Goal: Task Accomplishment & Management: Manage account settings

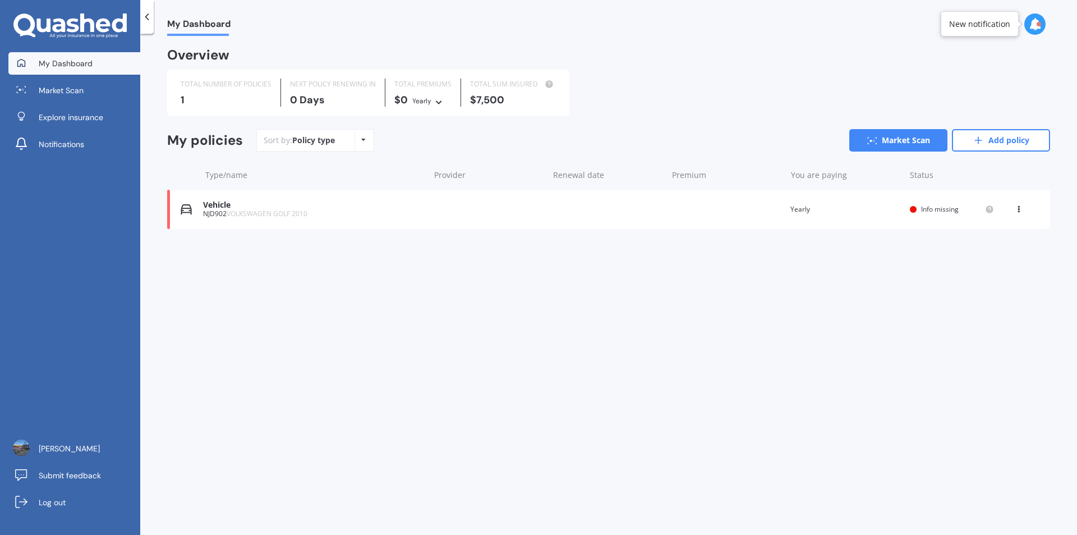
click at [203, 94] on div "TOTAL NUMBER OF POLICIES 1" at bounding box center [226, 93] width 109 height 28
click at [1003, 139] on link "Add policy" at bounding box center [1001, 140] width 98 height 22
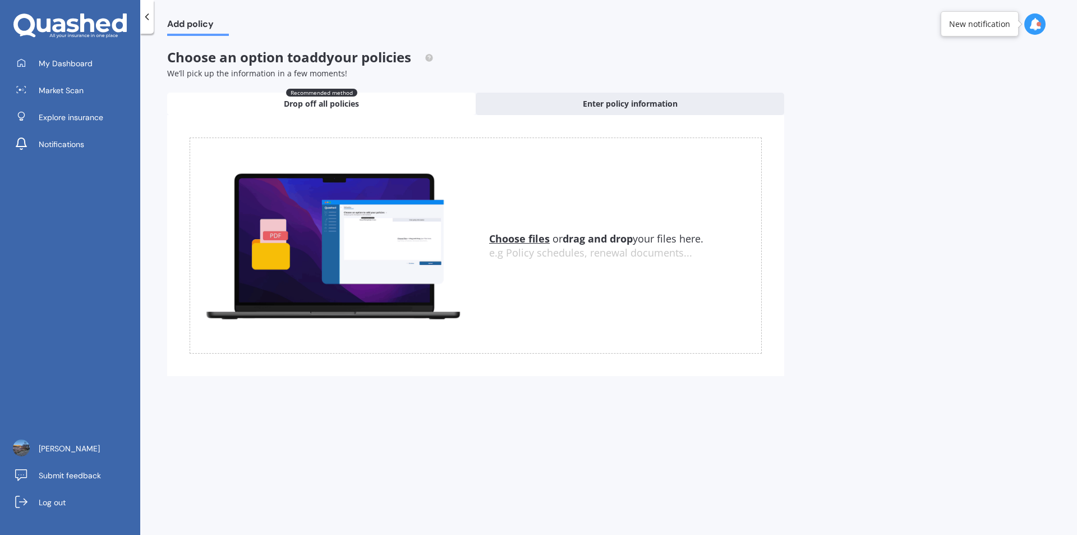
click at [510, 242] on u "Choose files" at bounding box center [519, 238] width 61 height 13
click at [589, 97] on div "Enter policy information" at bounding box center [630, 104] width 308 height 22
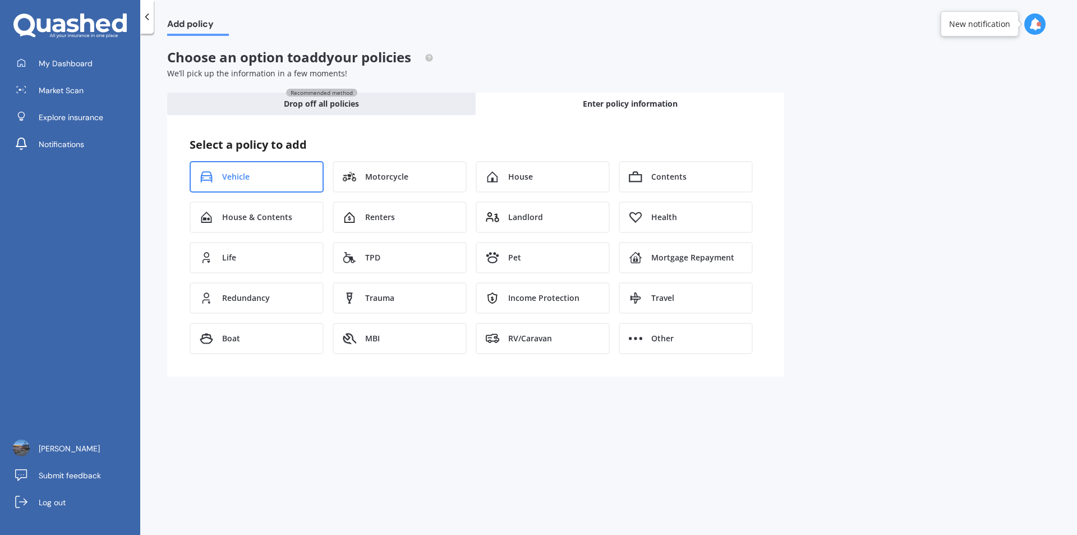
click at [251, 179] on div "Vehicle" at bounding box center [257, 176] width 134 height 31
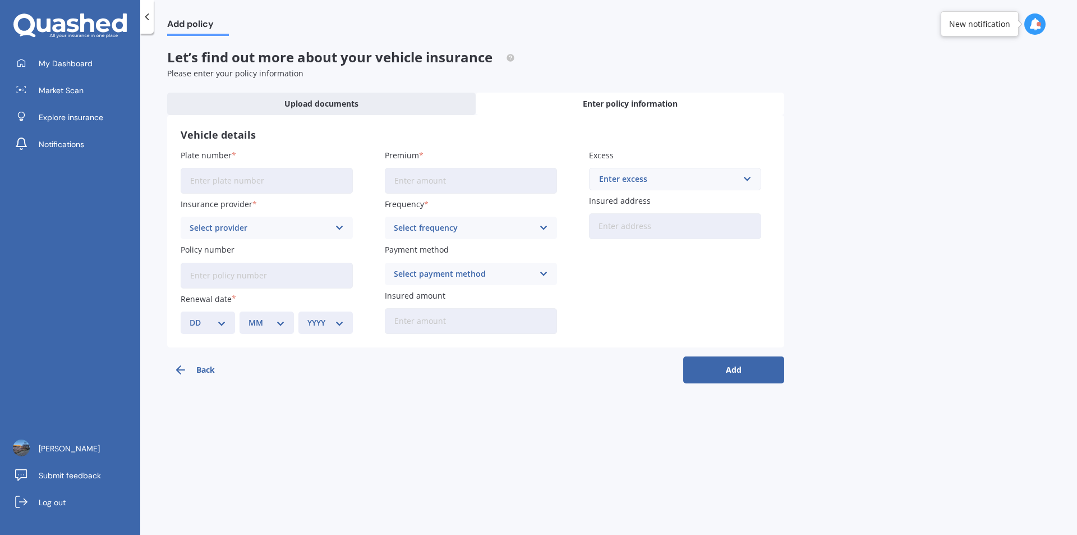
click at [224, 188] on input "Plate number" at bounding box center [267, 181] width 172 height 26
type input "HHF297"
click at [56, 59] on span "My Dashboard" at bounding box center [66, 63] width 54 height 11
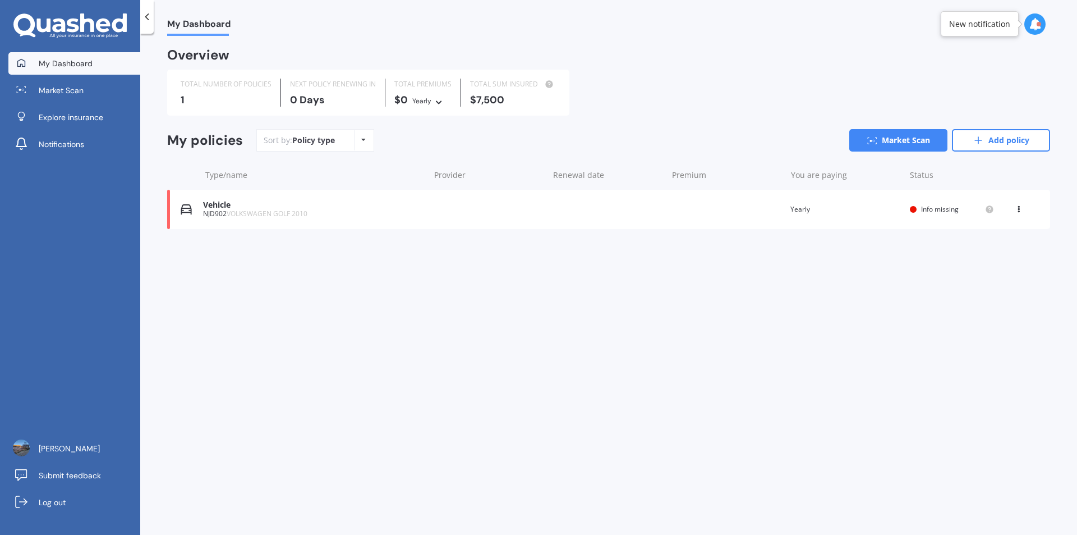
click at [297, 100] on div "0 Days" at bounding box center [333, 99] width 86 height 11
drag, startPoint x: 48, startPoint y: 271, endPoint x: 12, endPoint y: 291, distance: 40.6
drag, startPoint x: 12, startPoint y: 291, endPoint x: 125, endPoint y: 312, distance: 114.8
click at [125, 312] on div "My Dashboard Market Scan Explore insurance Notifications Donna White Submit fee…" at bounding box center [70, 293] width 140 height 482
click at [363, 139] on icon at bounding box center [363, 139] width 4 height 7
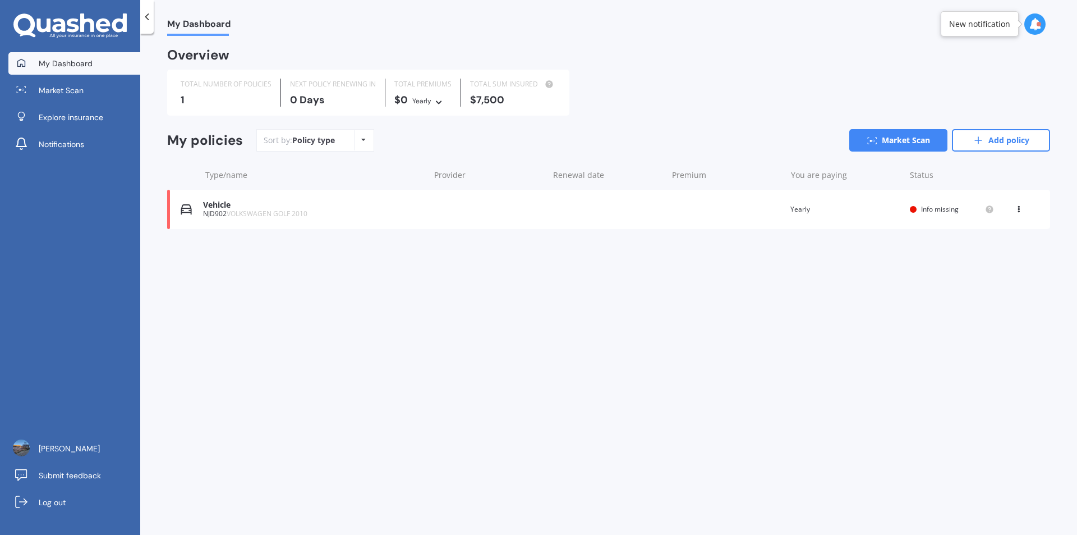
click at [172, 178] on div "Type/name Provider Renewal date Premium You are paying Status" at bounding box center [608, 174] width 883 height 29
click at [222, 99] on div "1" at bounding box center [226, 99] width 91 height 11
click at [307, 100] on div "0 Days" at bounding box center [333, 99] width 86 height 11
click at [886, 142] on link "Market Scan" at bounding box center [898, 140] width 98 height 22
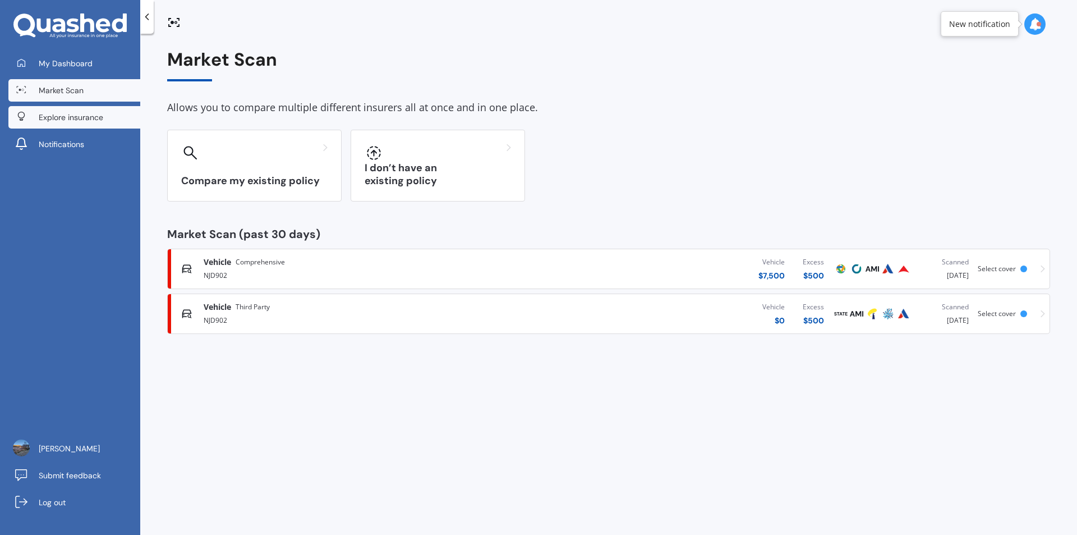
click at [73, 118] on span "Explore insurance" at bounding box center [71, 117] width 65 height 11
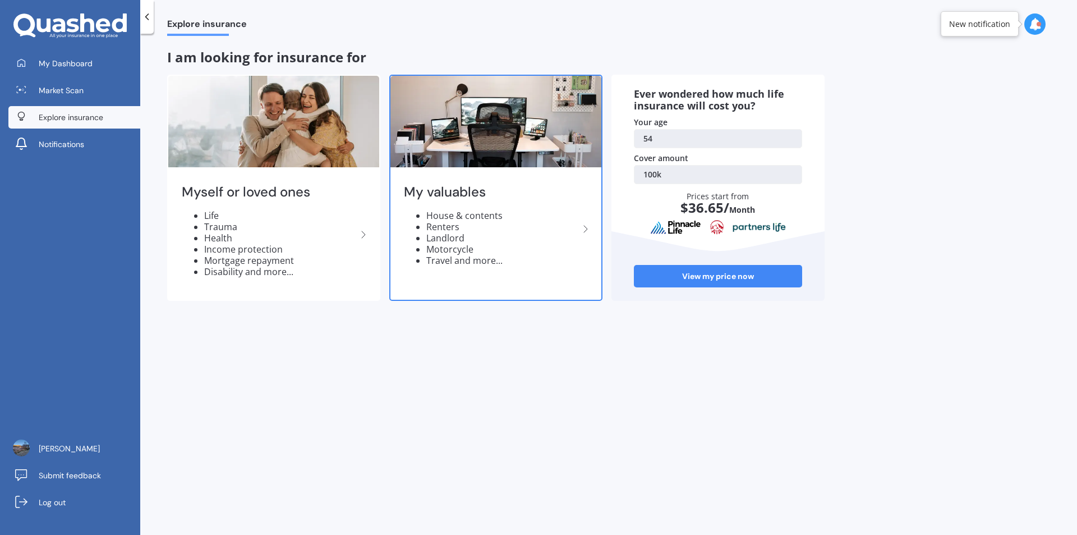
click at [584, 231] on icon at bounding box center [585, 228] width 13 height 13
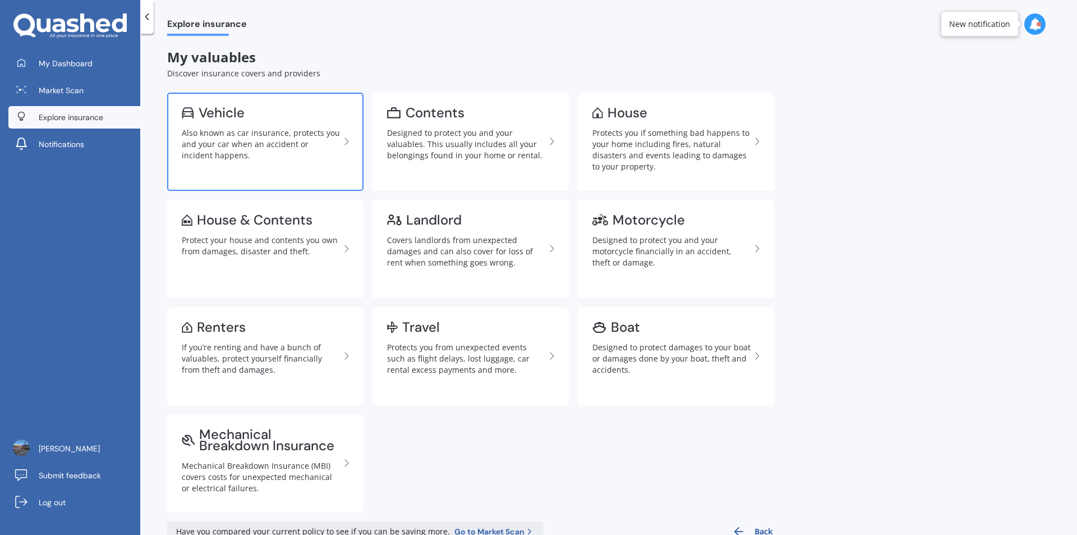
click at [246, 130] on div "Also known as car insurance, protects you and your car when an accident or inci…" at bounding box center [261, 144] width 158 height 34
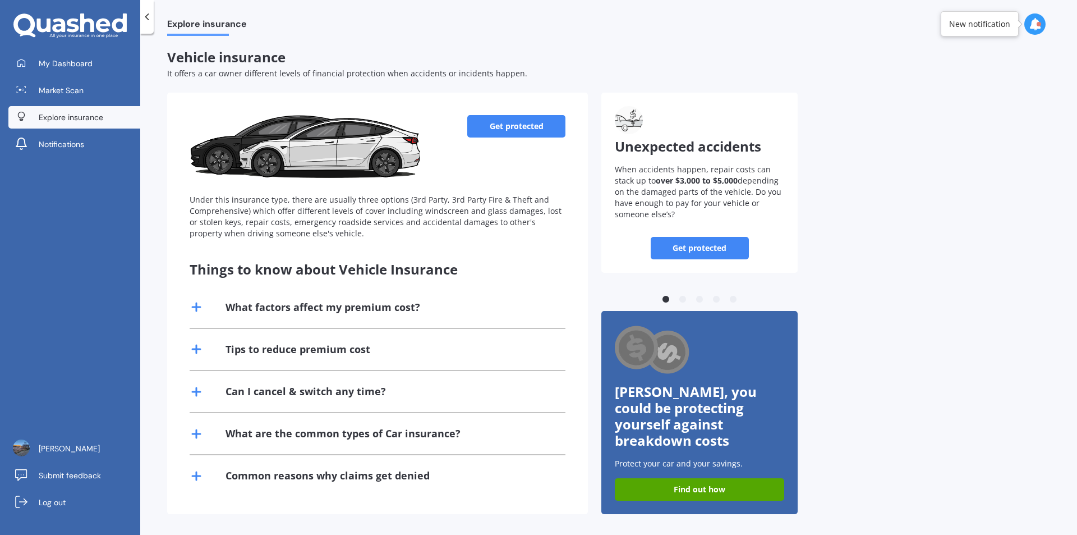
click at [146, 19] on icon at bounding box center [146, 16] width 11 height 11
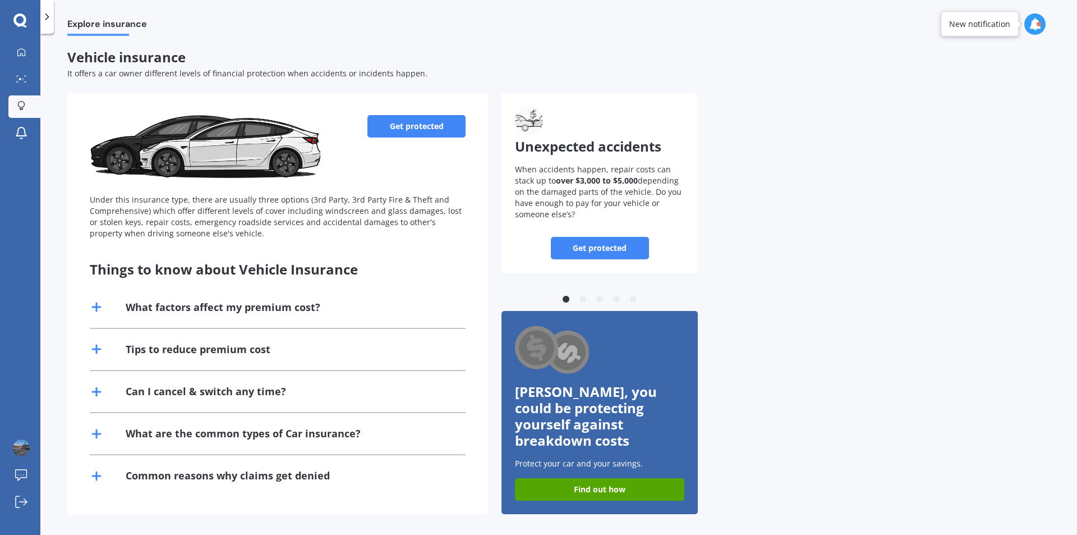
click at [20, 20] on icon at bounding box center [19, 20] width 13 height 15
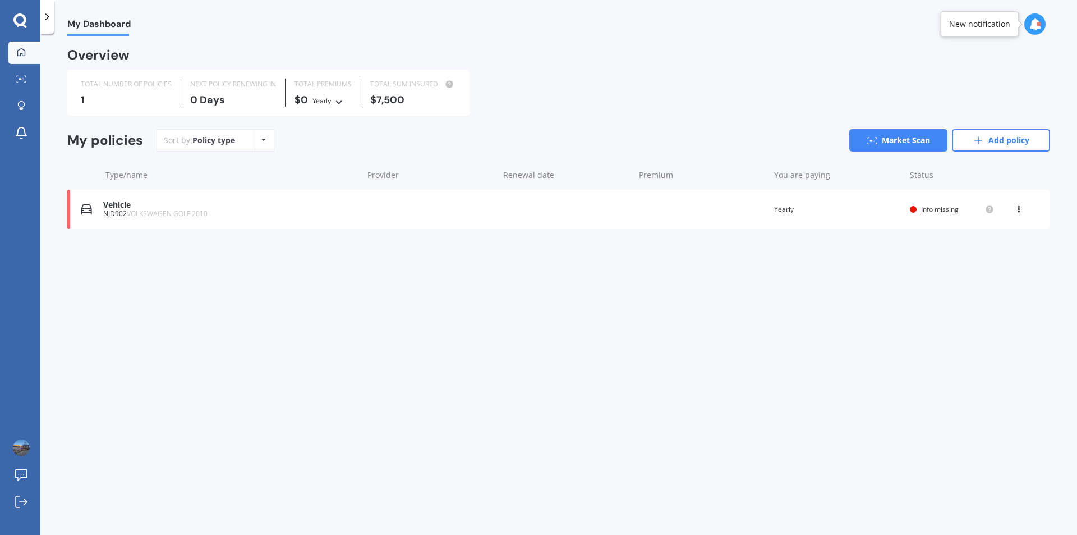
click at [261, 139] on icon at bounding box center [263, 139] width 4 height 7
click at [162, 167] on div "Type/name Provider Renewal date Premium You are paying Status" at bounding box center [558, 174] width 983 height 29
click at [102, 101] on div "1" at bounding box center [126, 99] width 91 height 11
click at [80, 95] on div "TOTAL NUMBER OF POLICIES 1" at bounding box center [126, 93] width 109 height 28
click at [994, 139] on link "Add policy" at bounding box center [1001, 140] width 98 height 22
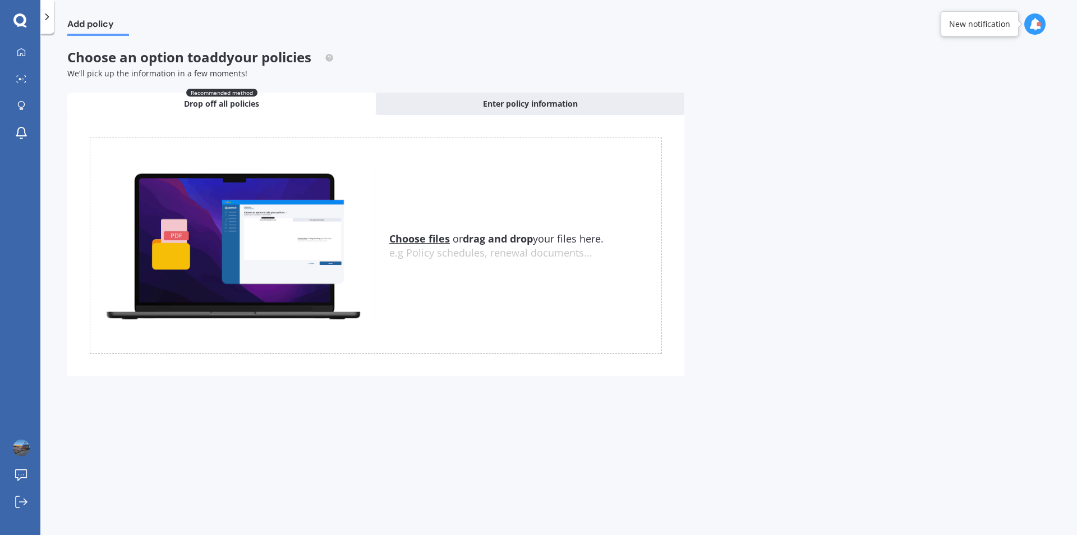
click at [43, 15] on icon at bounding box center [47, 16] width 11 height 11
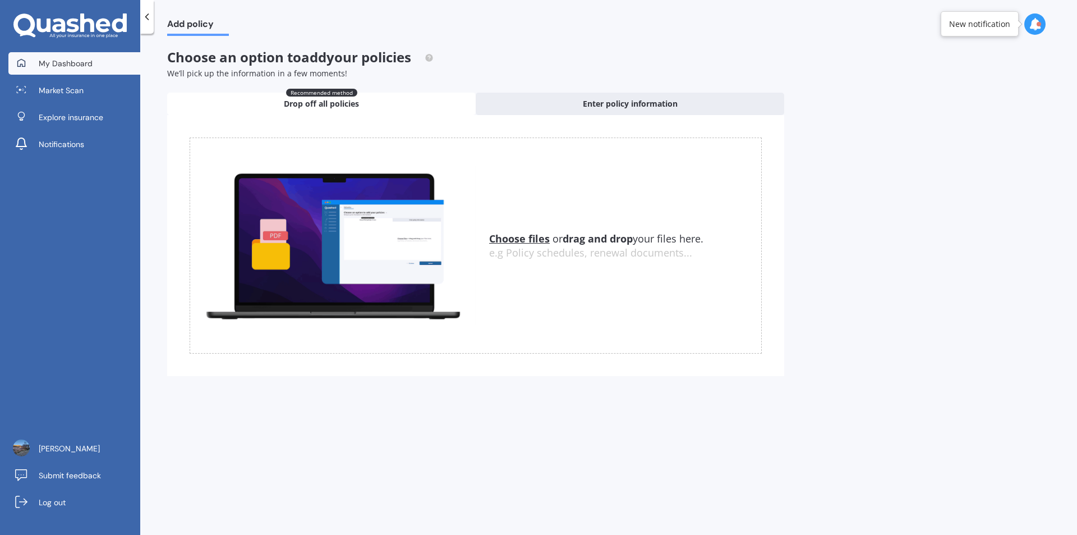
click at [36, 67] on link "My Dashboard" at bounding box center [74, 63] width 132 height 22
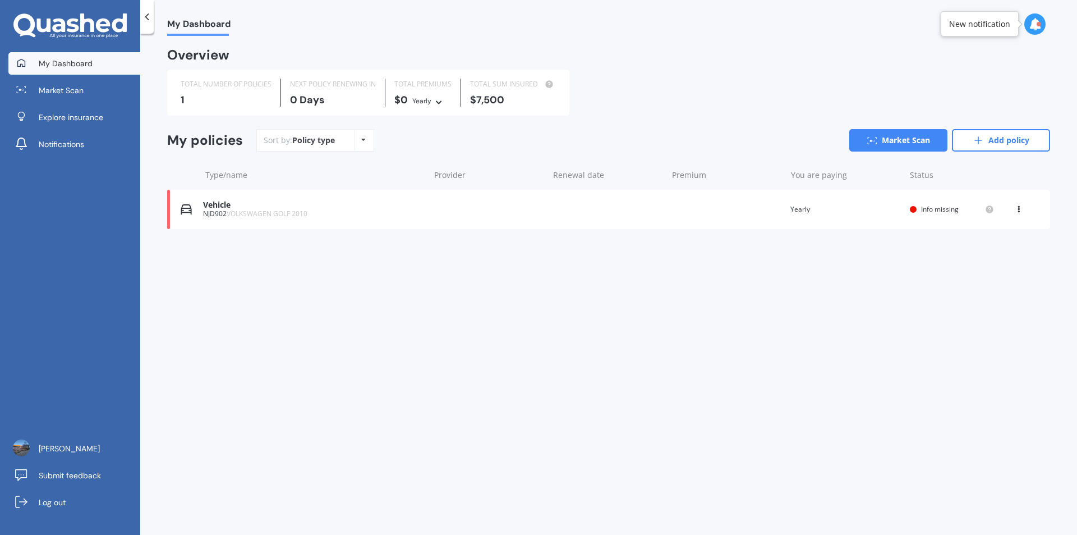
click at [1032, 23] on icon at bounding box center [1035, 24] width 12 height 12
click at [759, 60] on div "Overview" at bounding box center [608, 59] width 883 height 20
click at [937, 207] on span "Info missing" at bounding box center [940, 209] width 38 height 10
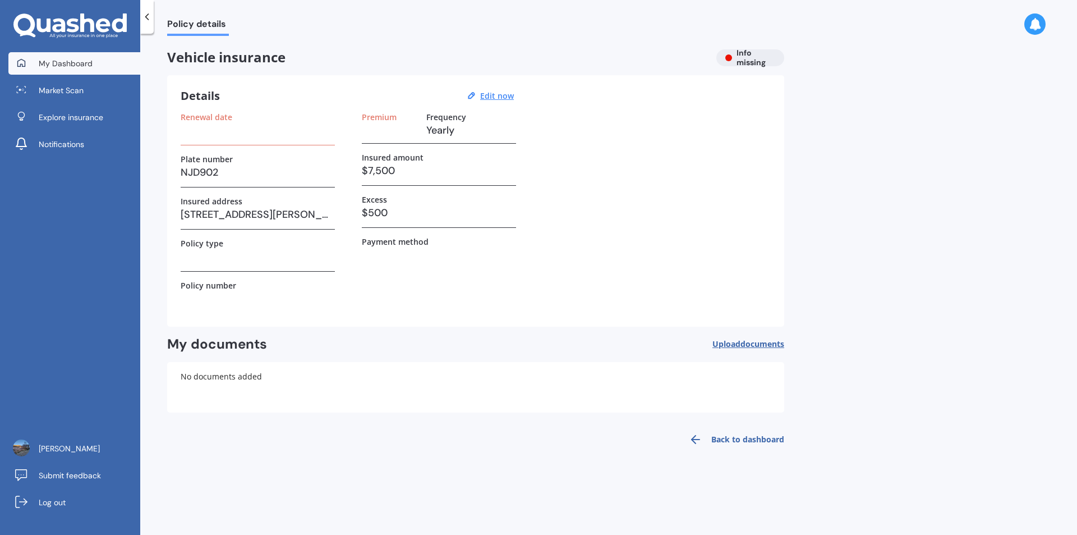
click at [61, 63] on span "My Dashboard" at bounding box center [66, 63] width 54 height 11
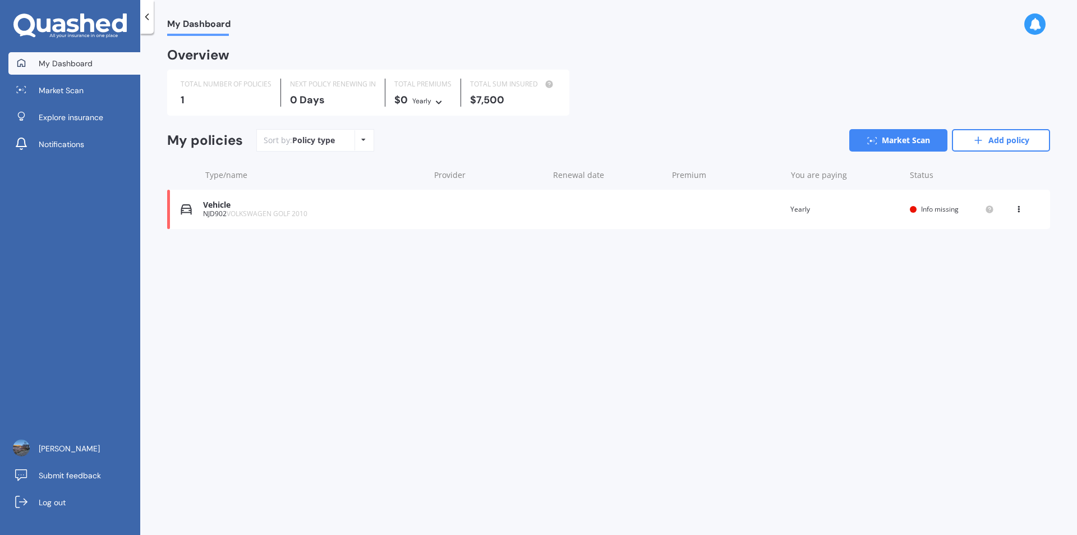
drag, startPoint x: 213, startPoint y: 207, endPoint x: 861, endPoint y: 331, distance: 660.1
click at [858, 340] on div "My Dashboard Overview TOTAL NUMBER OF POLICIES 1 NEXT POLICY RENEWING IN 0 Days…" at bounding box center [608, 286] width 937 height 501
click at [1019, 208] on icon at bounding box center [1019, 207] width 8 height 7
click at [977, 249] on div "Delete" at bounding box center [993, 253] width 111 height 22
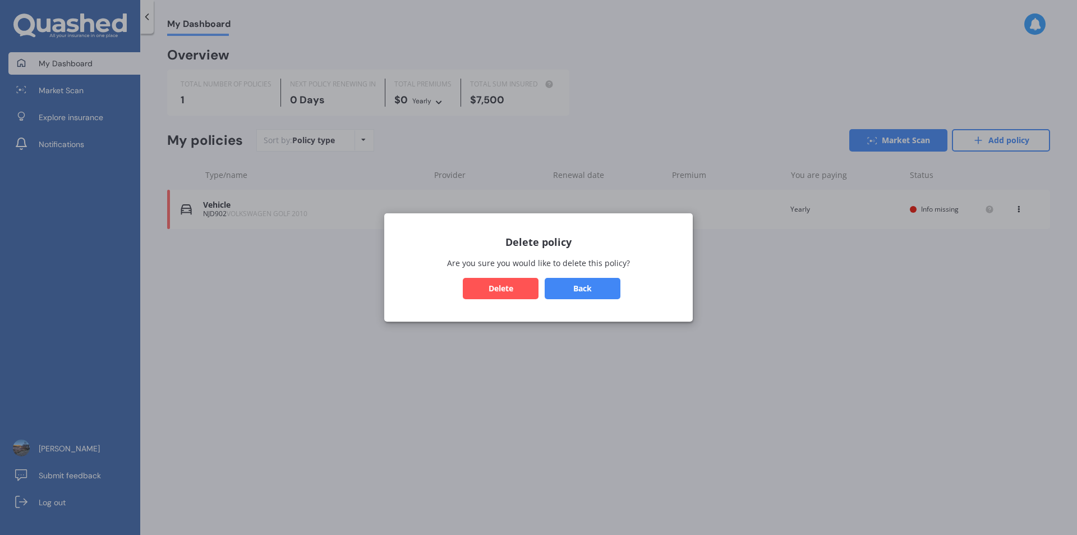
click at [502, 288] on button "Delete" at bounding box center [501, 288] width 76 height 21
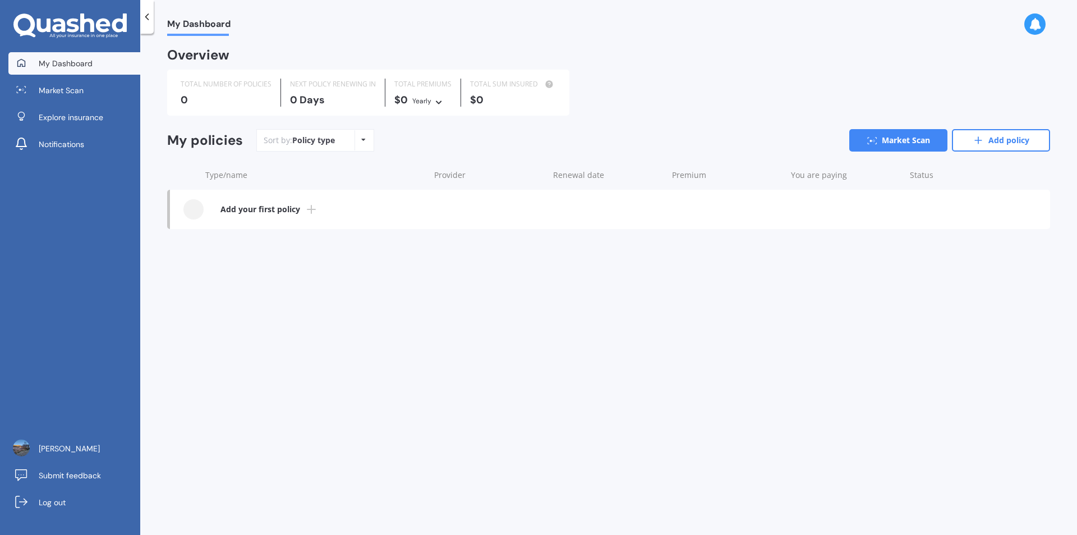
click at [194, 209] on div at bounding box center [193, 209] width 20 height 20
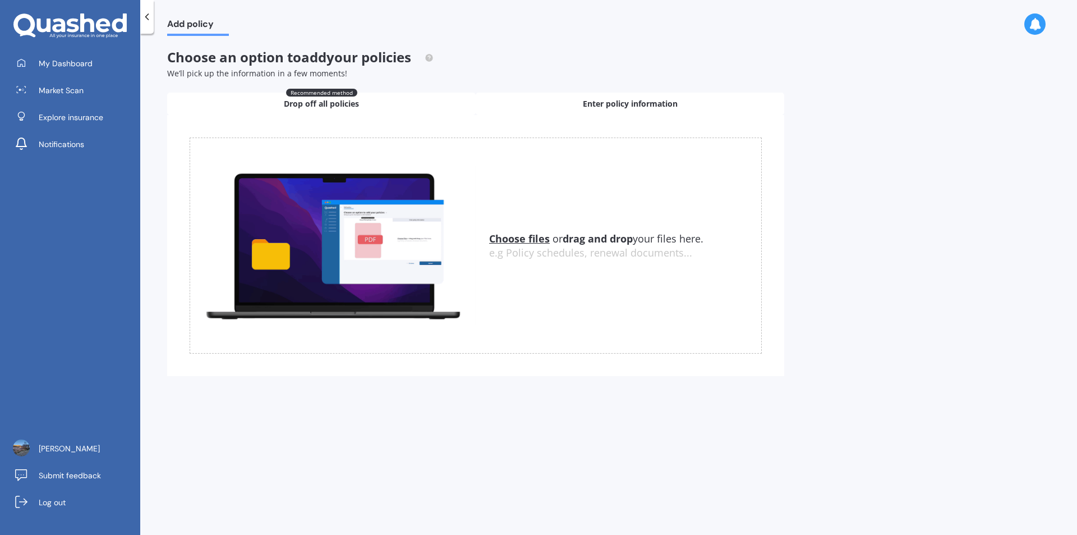
click at [617, 99] on span "Enter policy information" at bounding box center [630, 103] width 95 height 11
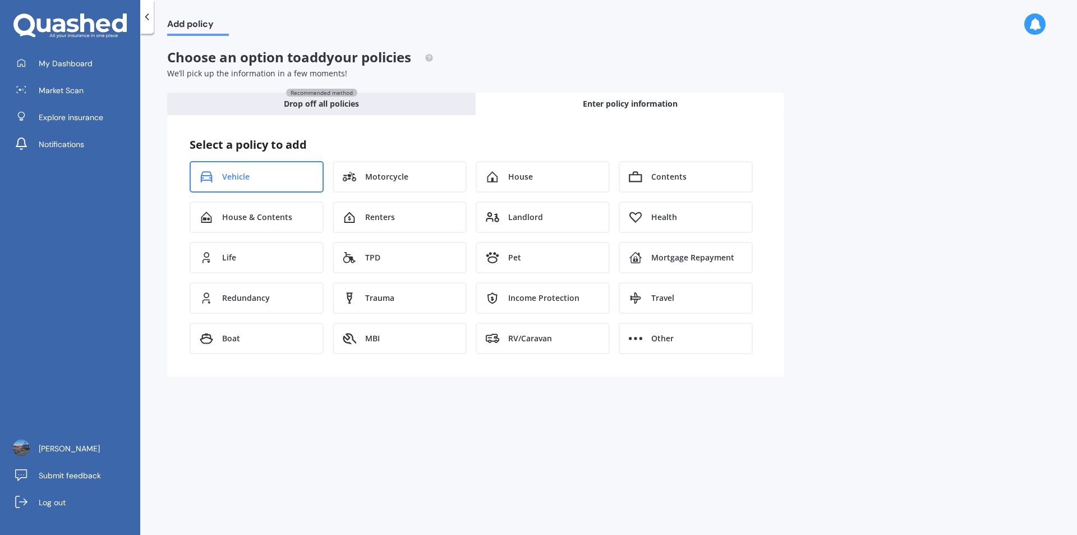
click at [242, 179] on span "Vehicle" at bounding box center [235, 176] width 27 height 11
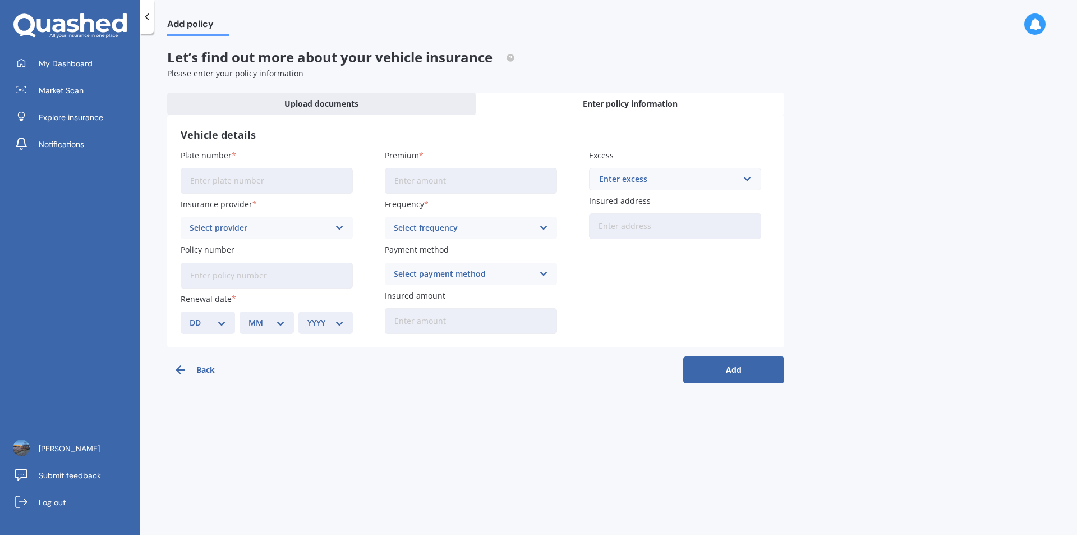
click at [264, 184] on input "Plate number" at bounding box center [267, 181] width 172 height 26
type input "HHF297"
click at [624, 99] on span "Enter policy information" at bounding box center [630, 103] width 95 height 11
click at [625, 101] on span "Enter policy information" at bounding box center [630, 103] width 95 height 11
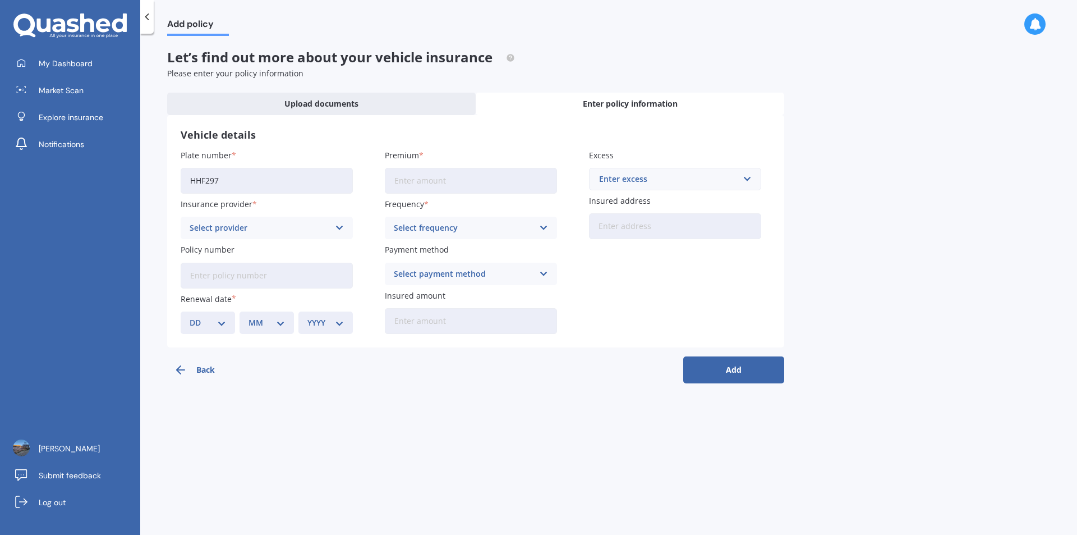
click at [541, 273] on icon at bounding box center [544, 274] width 10 height 12
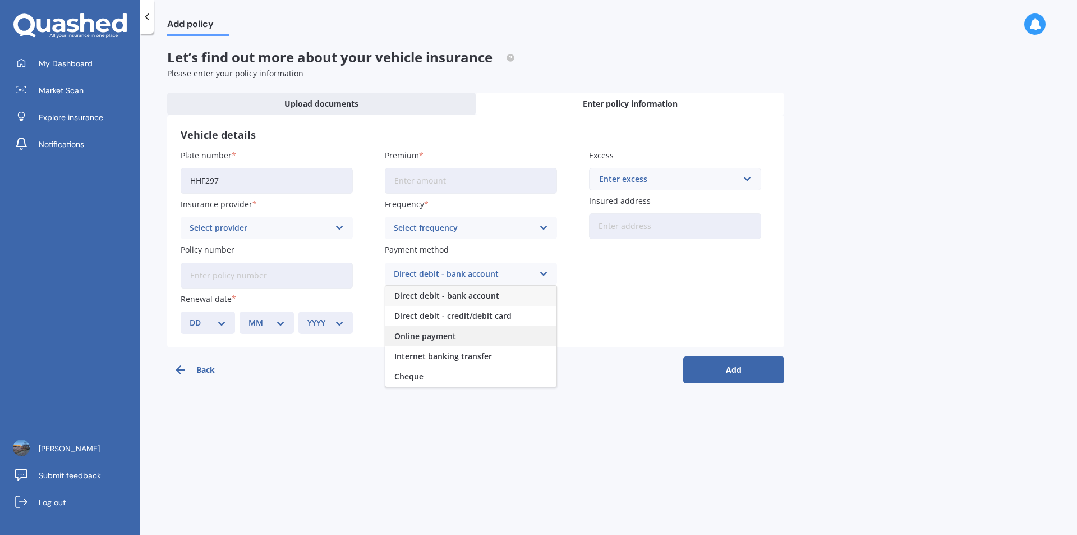
click at [445, 333] on span "Online payment" at bounding box center [425, 336] width 62 height 8
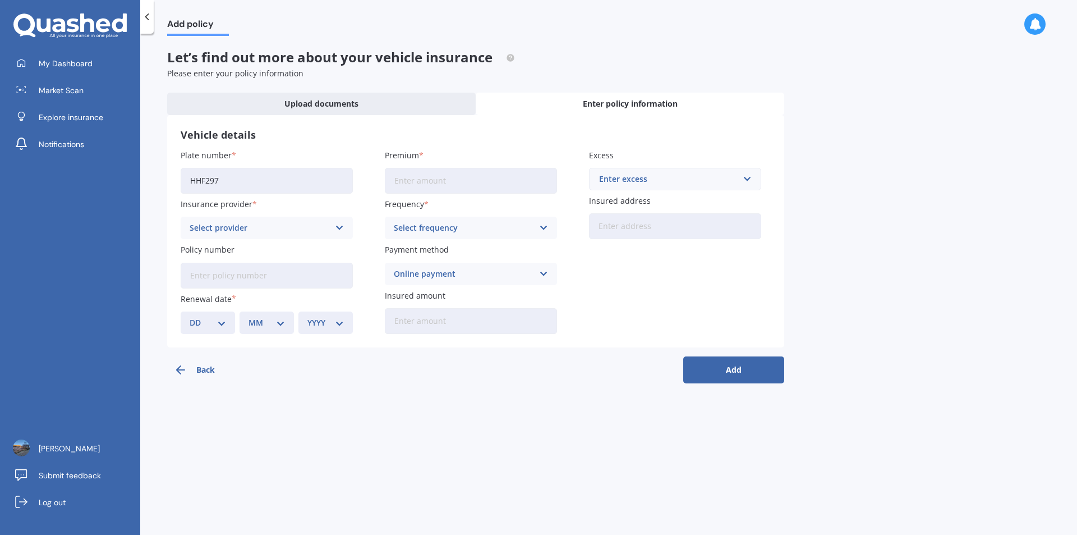
click at [734, 368] on button "Add" at bounding box center [733, 369] width 101 height 27
click at [411, 174] on input "Premium" at bounding box center [471, 181] width 172 height 26
click at [536, 239] on div "Select frequency Yearly Six-Monthly Quarterly Monthly Fortnightly Weekly" at bounding box center [471, 228] width 172 height 22
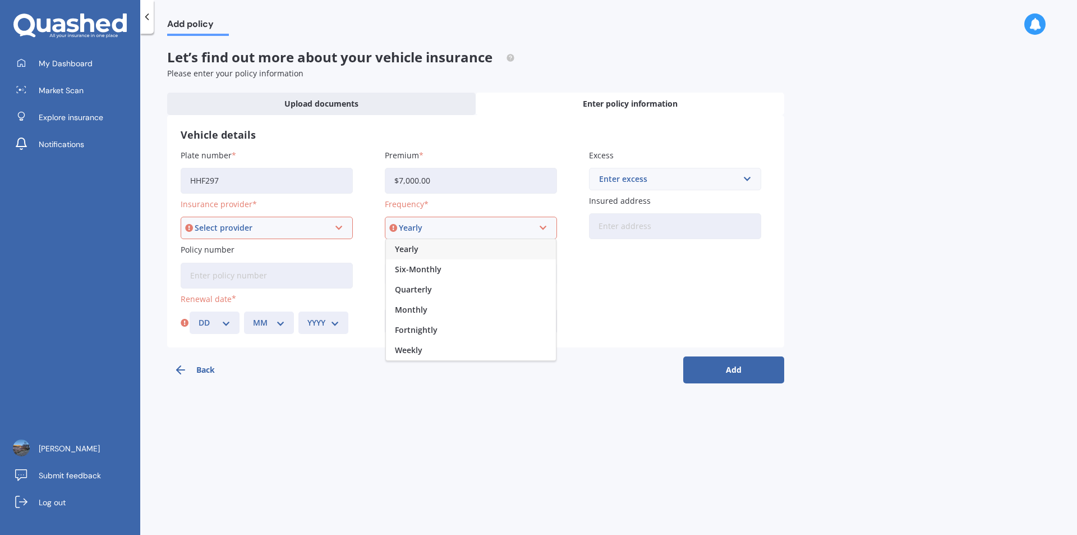
click at [544, 236] on div "Yearly Yearly Six-Monthly Quarterly Monthly Fortnightly Weekly" at bounding box center [471, 228] width 172 height 22
click at [549, 226] on div "Select frequency Yearly Six-Monthly Quarterly Monthly Fortnightly Weekly" at bounding box center [471, 228] width 172 height 22
click at [433, 307] on div "Monthly" at bounding box center [471, 310] width 170 height 20
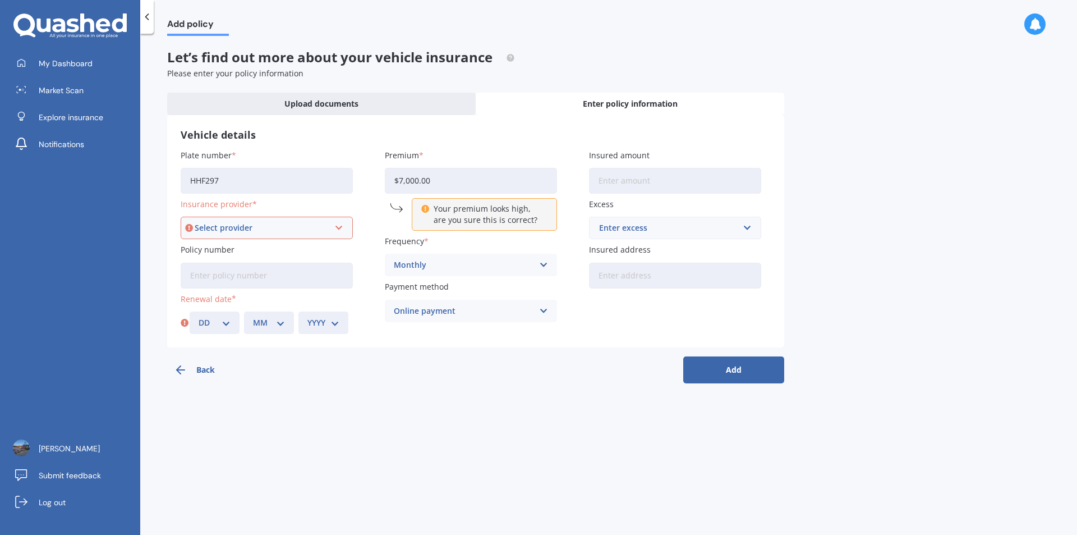
click at [450, 179] on input "$7,000.00" at bounding box center [471, 181] width 172 height 26
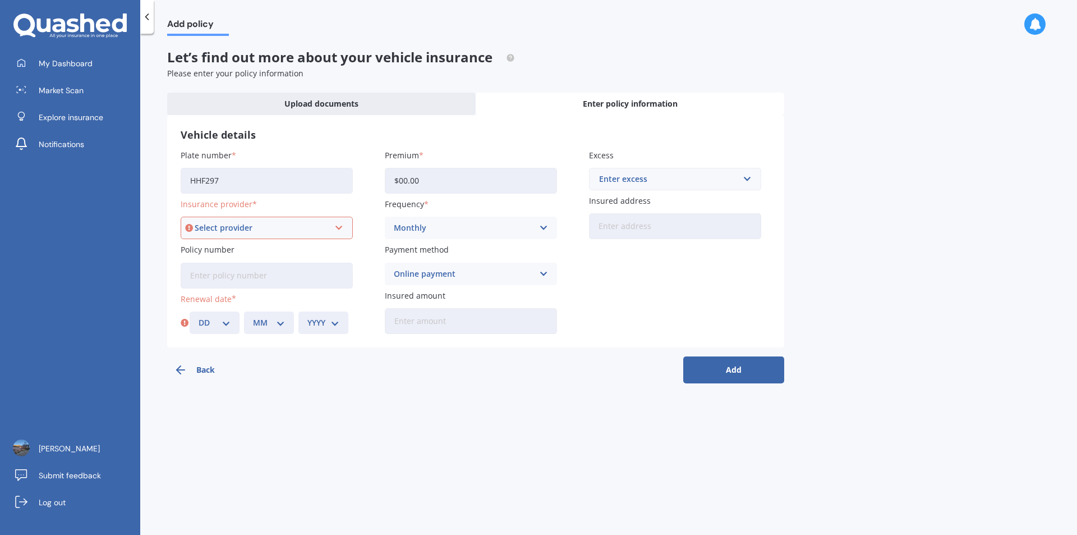
type input "$0.00"
type input "$500.00"
click at [748, 177] on input "text" at bounding box center [671, 178] width 162 height 21
click at [615, 241] on span "$500" at bounding box center [607, 242] width 18 height 8
click at [624, 223] on input "Insured address" at bounding box center [675, 226] width 172 height 26
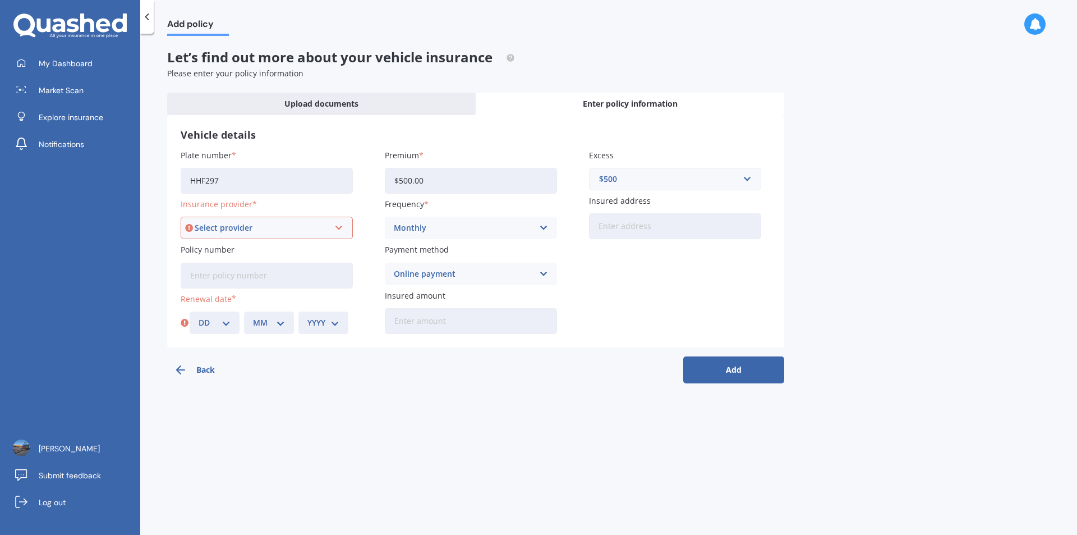
type input "16 [PERSON_NAME] Place GolflandsAuckland, [GEOGRAPHIC_DATA] 2013"
click at [735, 372] on button "Add" at bounding box center [733, 369] width 101 height 27
drag, startPoint x: 635, startPoint y: 425, endPoint x: 630, endPoint y: 421, distance: 6.1
drag, startPoint x: 630, startPoint y: 421, endPoint x: 905, endPoint y: 311, distance: 296.2
click at [905, 311] on div "Add policy Let’s find out more about your vehicle insurance Please enter your p…" at bounding box center [608, 286] width 937 height 501
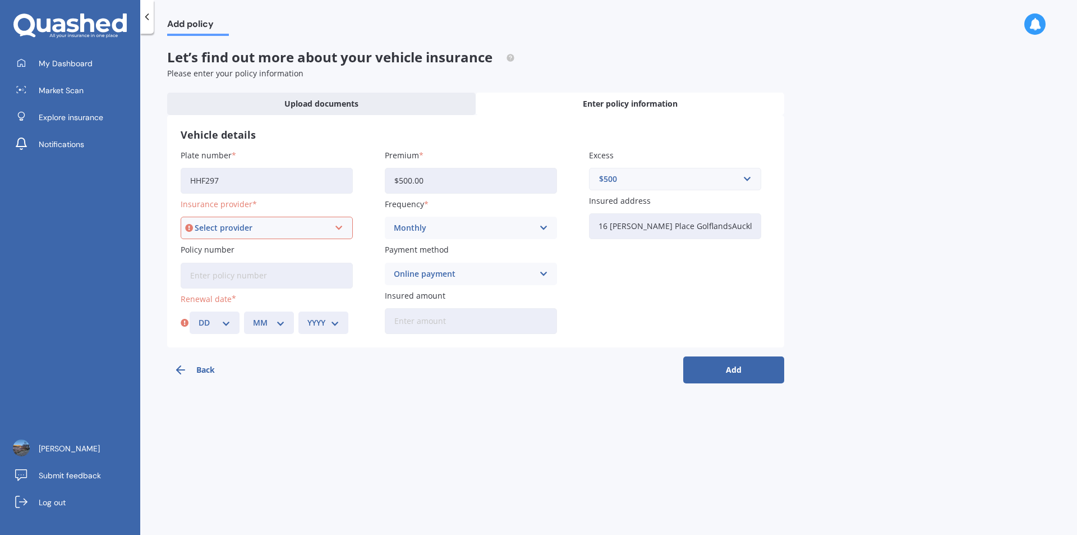
click at [759, 377] on button "Add" at bounding box center [733, 369] width 101 height 27
click at [339, 225] on icon at bounding box center [339, 228] width 10 height 12
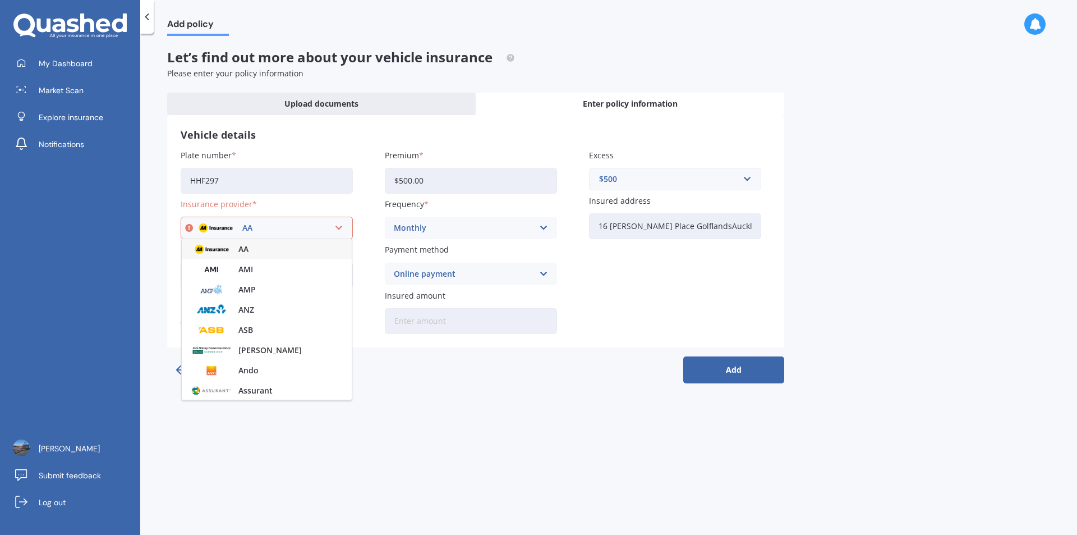
click at [419, 395] on div "Add policy Let’s find out more about your vehicle insurance Please enter your p…" at bounding box center [608, 286] width 937 height 501
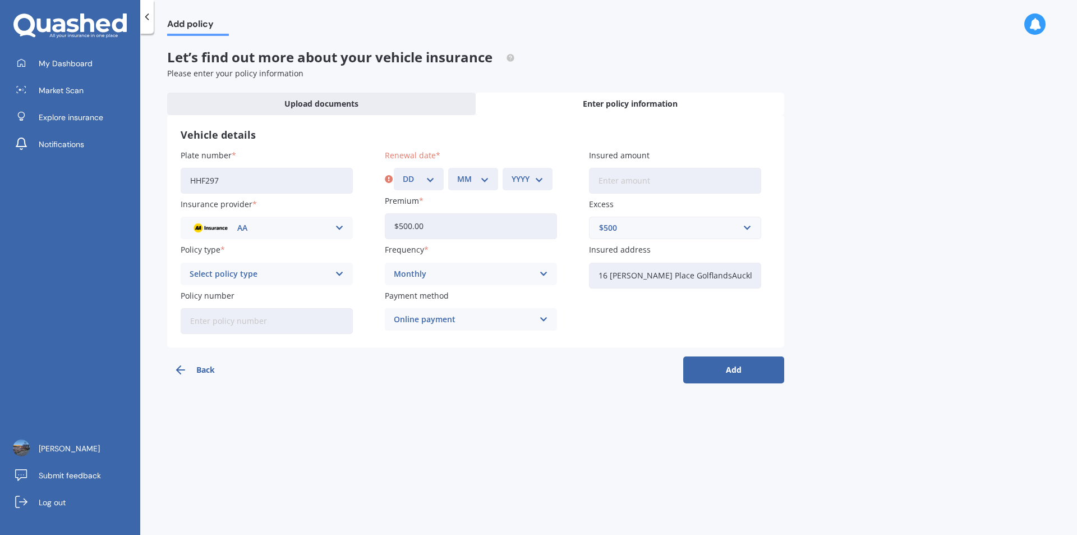
click at [197, 375] on button "Back" at bounding box center [217, 369] width 101 height 27
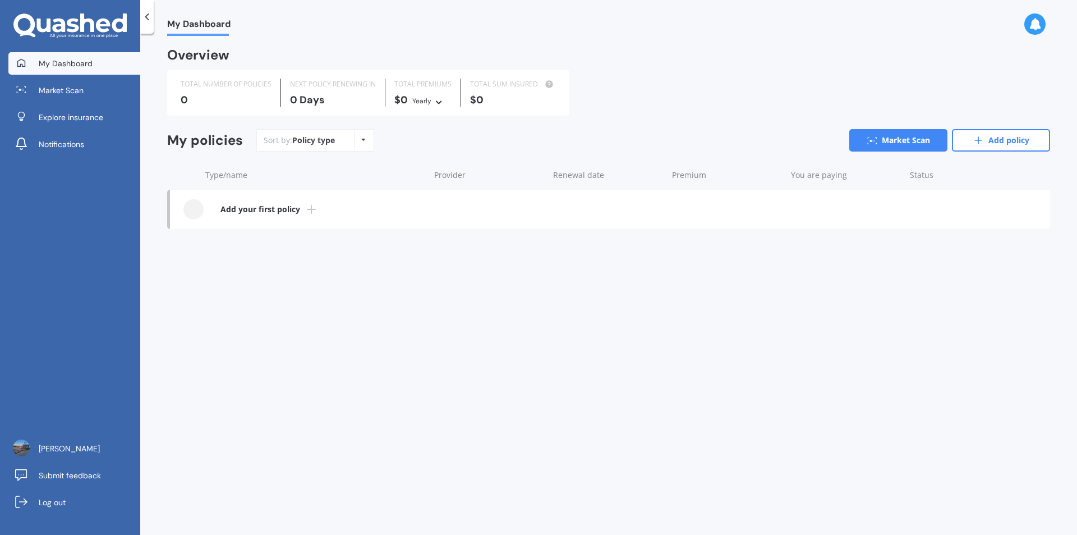
click at [359, 137] on div "Policy type Alphabetical Date added Renewing next" at bounding box center [362, 140] width 17 height 20
click at [397, 142] on div "Sort by: Policy type Policy type Alphabetical Date added Renewing next Market S…" at bounding box center [653, 140] width 794 height 22
click at [194, 210] on div at bounding box center [193, 209] width 20 height 20
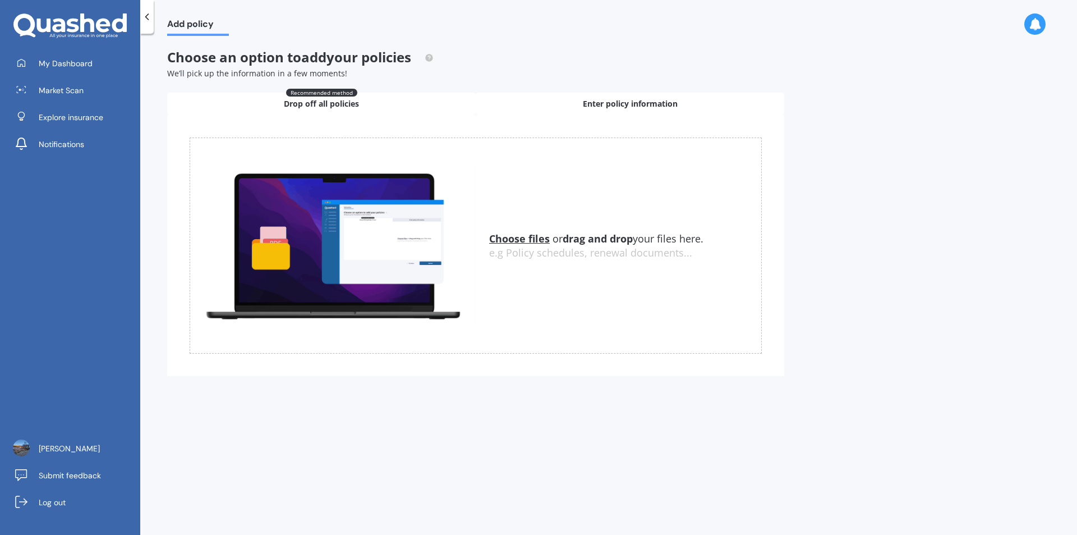
click at [589, 97] on div "Enter policy information" at bounding box center [630, 104] width 308 height 22
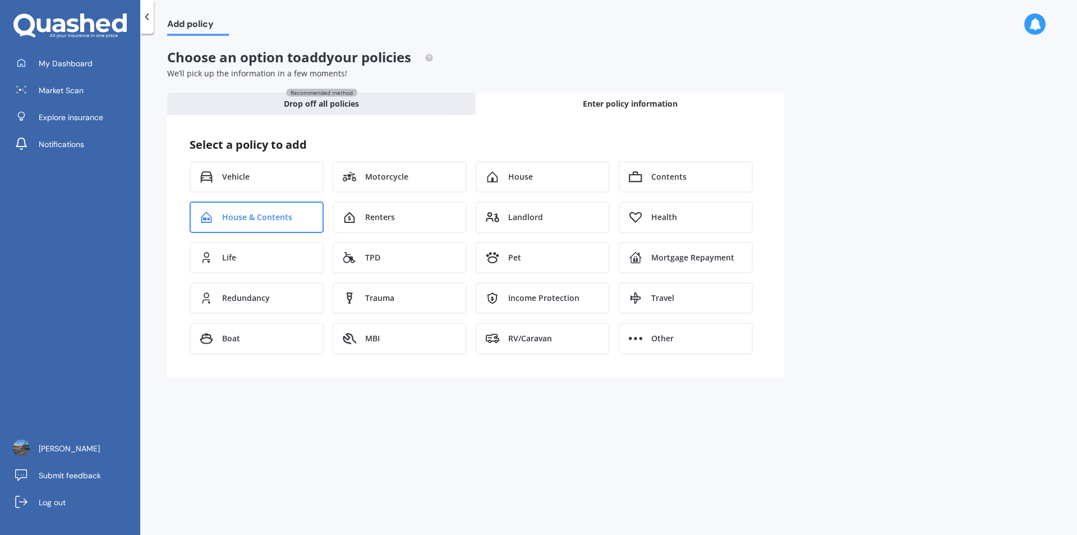
click at [243, 215] on span "House & Contents" at bounding box center [257, 216] width 70 height 11
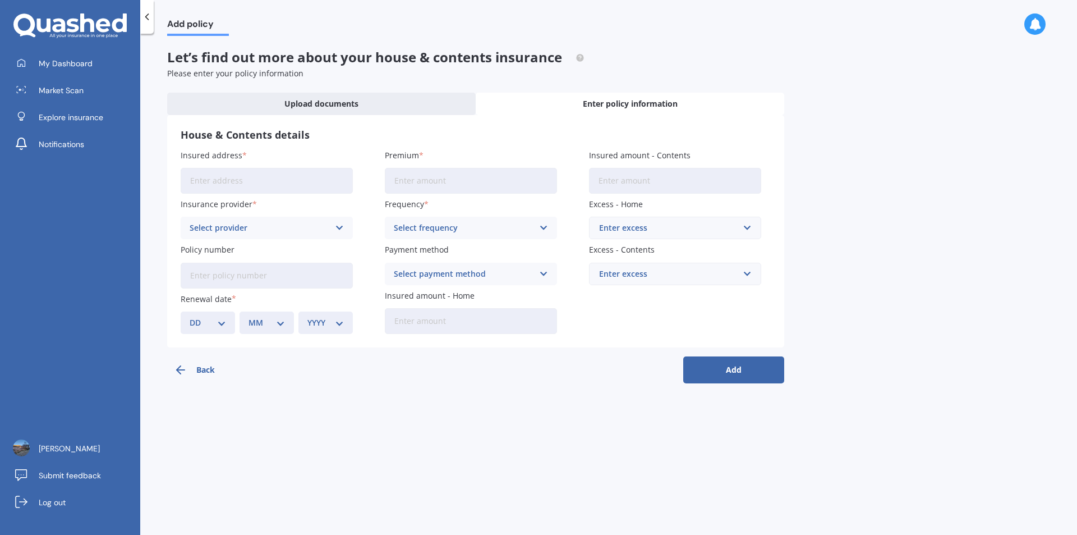
click at [232, 190] on input "Insured address" at bounding box center [267, 181] width 172 height 26
type input "16 [PERSON_NAME] Place GolflandsAuckland, [GEOGRAPHIC_DATA] 2013"
click at [332, 226] on div "Select provider AA AMI AMP ANZ ASB Ando BNZ Co-Operative Bank FMG Initio Kiwiba…" at bounding box center [267, 228] width 172 height 22
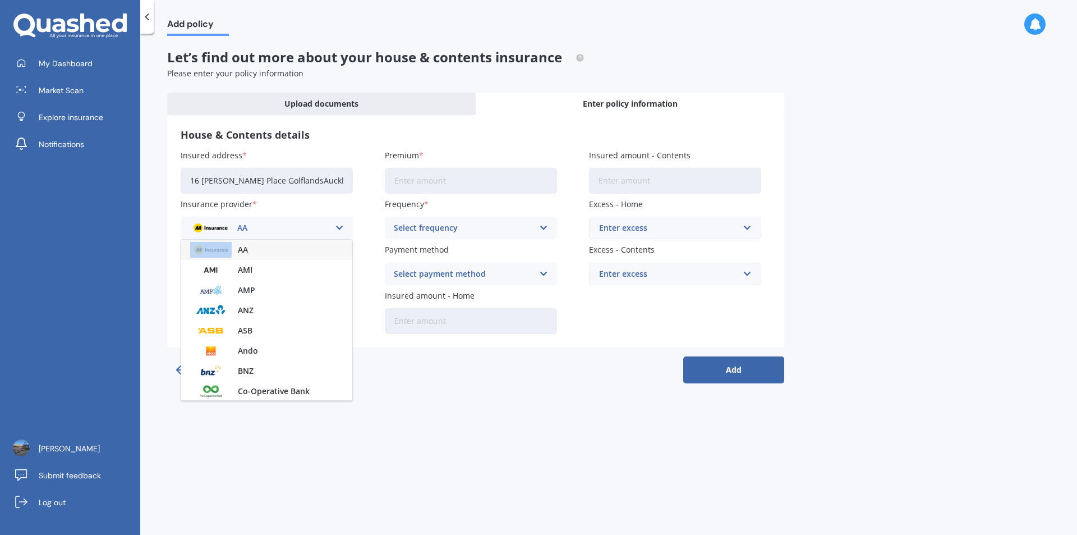
click at [332, 226] on div "AA AA AMI AMP ANZ ASB Ando BNZ Co-Operative Bank FMG Initio Kiwibank Lantern MA…" at bounding box center [267, 228] width 172 height 22
